Goal: Task Accomplishment & Management: Complete application form

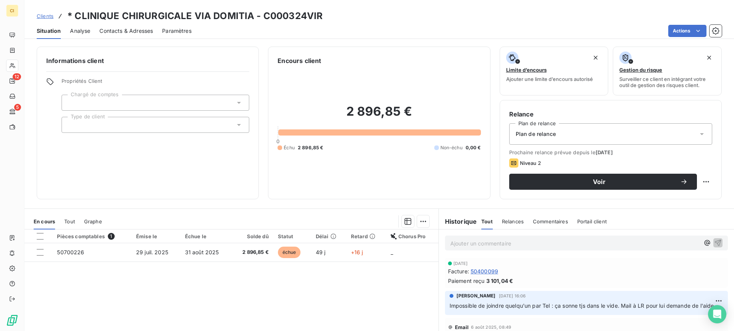
click at [127, 31] on span "Contacts & Adresses" at bounding box center [126, 31] width 54 height 8
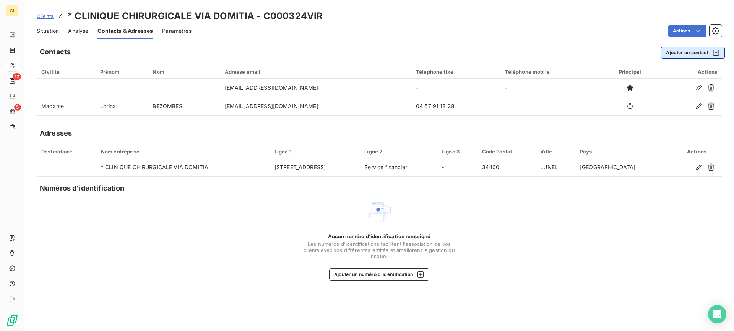
click at [692, 51] on button "Ajouter un contact" at bounding box center [693, 53] width 64 height 12
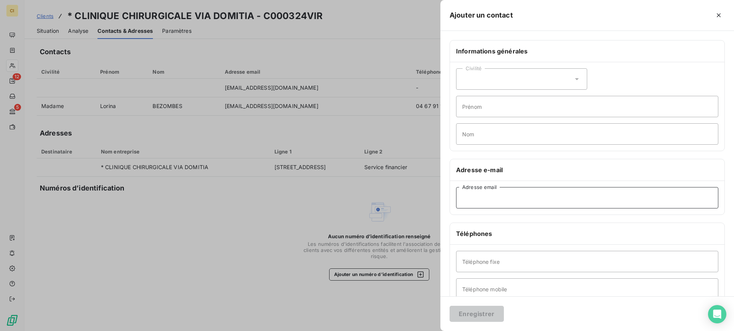
click at [473, 198] on input "Adresse email" at bounding box center [587, 197] width 262 height 21
paste input "[EMAIL_ADDRESS][DOMAIN_NAME]"
type input "[EMAIL_ADDRESS][DOMAIN_NAME]"
click at [486, 111] on input "Prénom" at bounding box center [587, 106] width 262 height 21
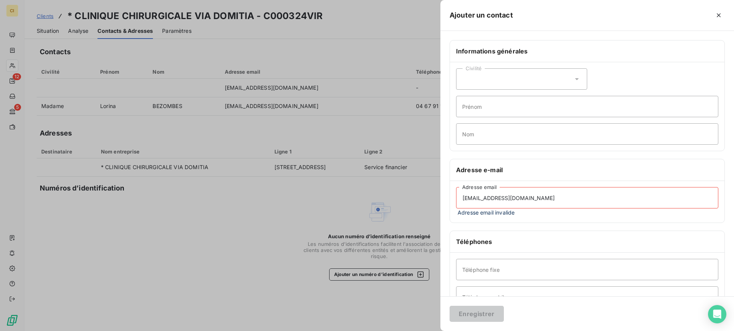
drag, startPoint x: 564, startPoint y: 199, endPoint x: 395, endPoint y: 190, distance: 169.2
click at [395, 331] on div "Ajouter un contact Informations générales Civilité Prénom Nom Adresse e-mail [E…" at bounding box center [367, 331] width 734 height 0
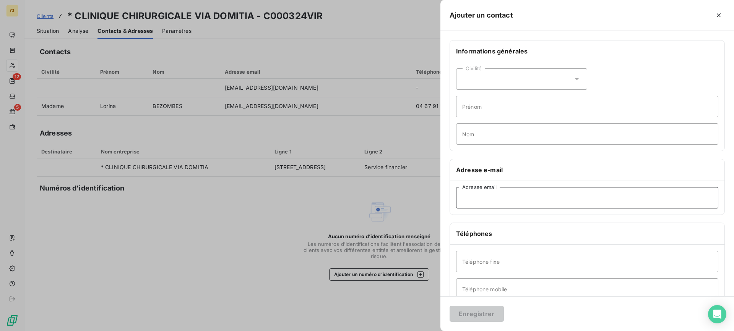
click at [480, 194] on input "Adresse email" at bounding box center [587, 197] width 262 height 21
paste input "[EMAIL_ADDRESS][DOMAIN_NAME]"
type input "[EMAIL_ADDRESS][DOMAIN_NAME]"
click at [477, 108] on input "Prénom" at bounding box center [587, 106] width 262 height 21
type input "f"
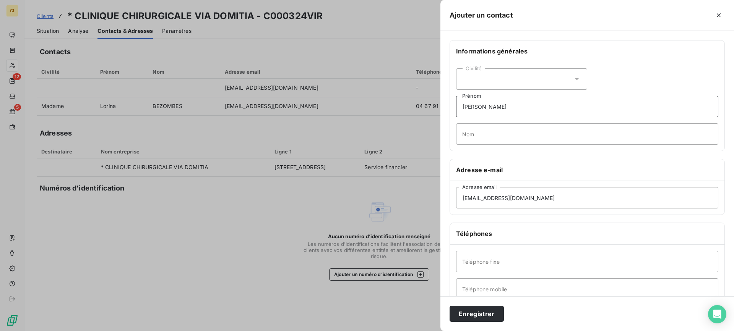
type input "[PERSON_NAME]"
click at [474, 128] on input "Nom" at bounding box center [587, 133] width 262 height 21
type input "Directrice Adjointe"
click at [466, 107] on input "[PERSON_NAME]" at bounding box center [587, 106] width 262 height 21
type input "[PERSON_NAME]"
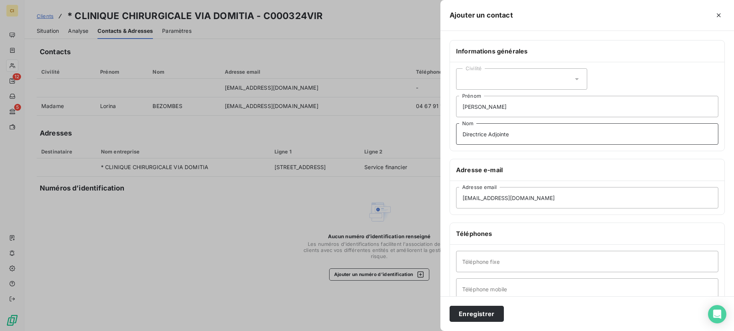
click at [518, 133] on input "Directrice Adjointe" at bounding box center [587, 133] width 262 height 21
click at [480, 313] on button "Enregistrer" at bounding box center [477, 314] width 54 height 16
